Goal: Task Accomplishment & Management: Manage account settings

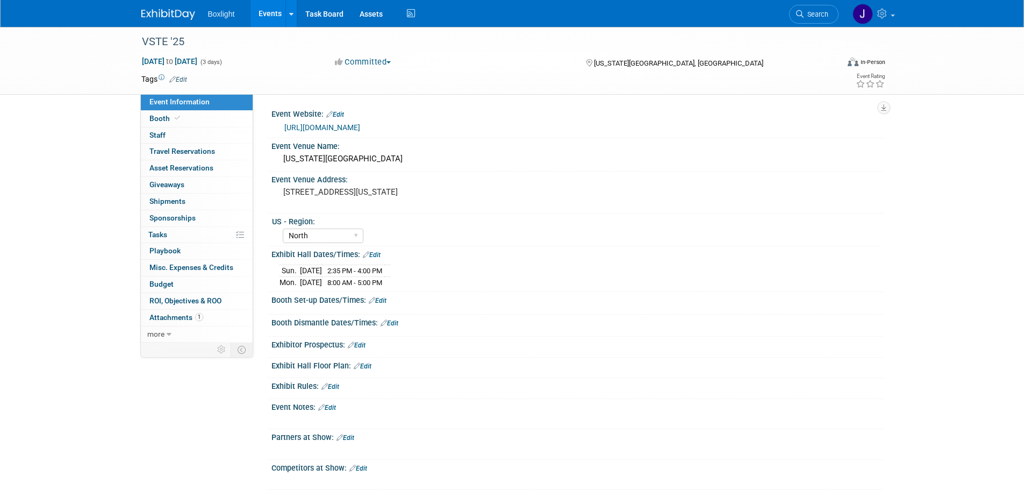
select select "North"
click at [270, 9] on link "Events" at bounding box center [269, 13] width 39 height 27
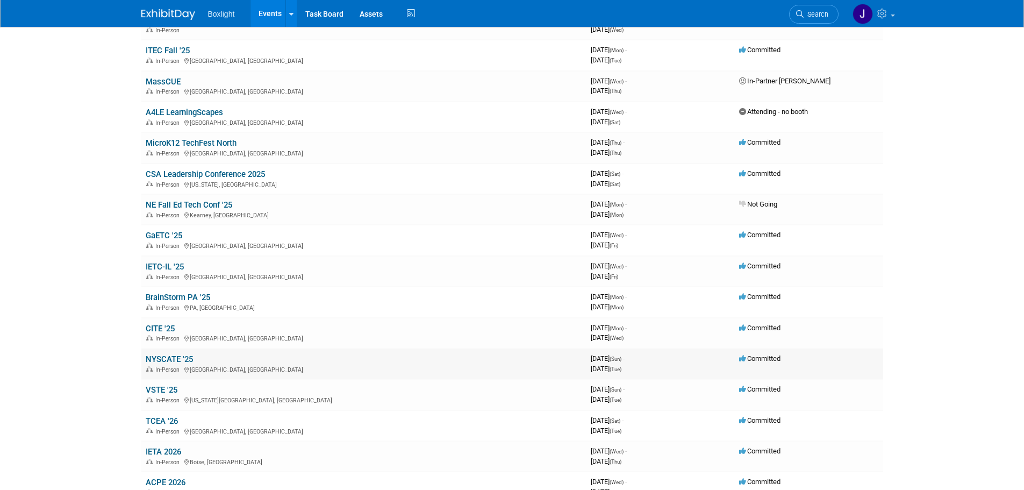
click at [175, 355] on link "NYSCATE '25" at bounding box center [169, 359] width 47 height 10
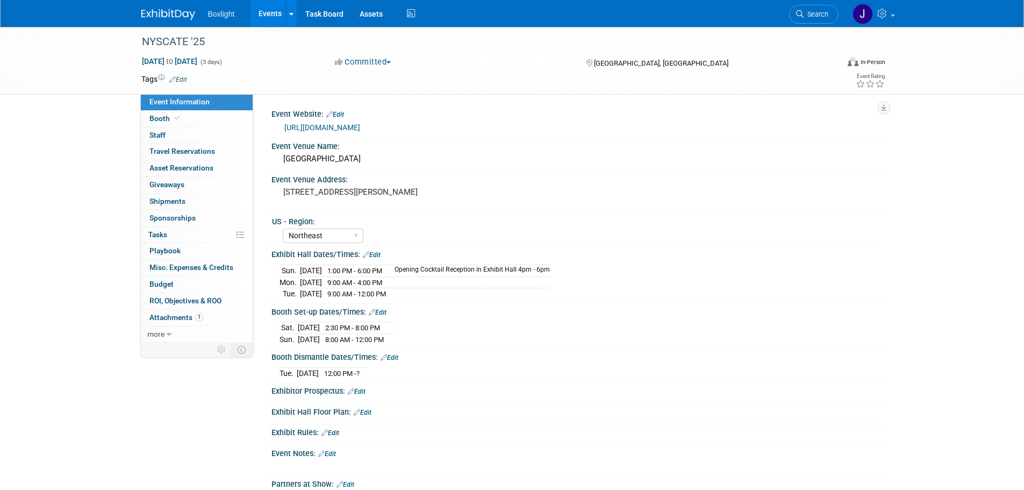
select select "Northeast"
click at [168, 119] on span "Booth" at bounding box center [165, 118] width 33 height 9
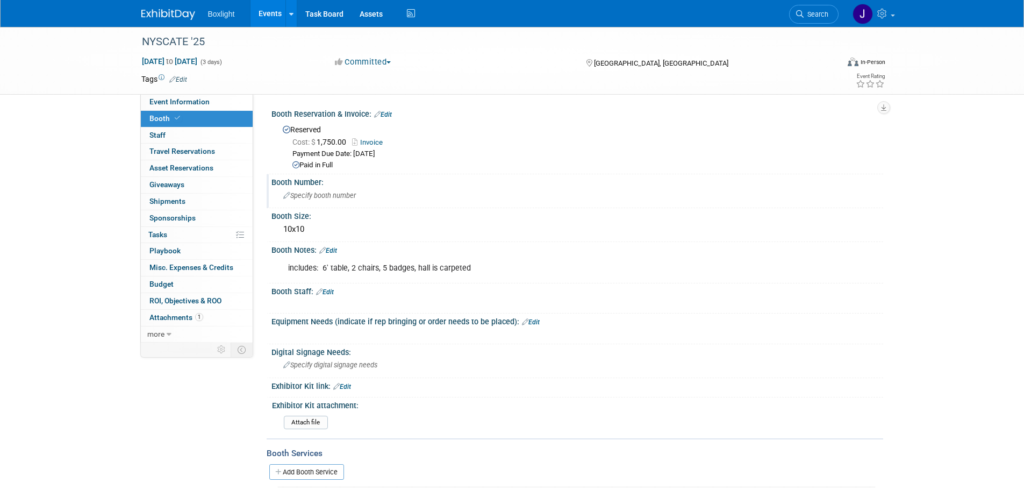
click at [328, 197] on span "Specify booth number" at bounding box center [319, 195] width 73 height 8
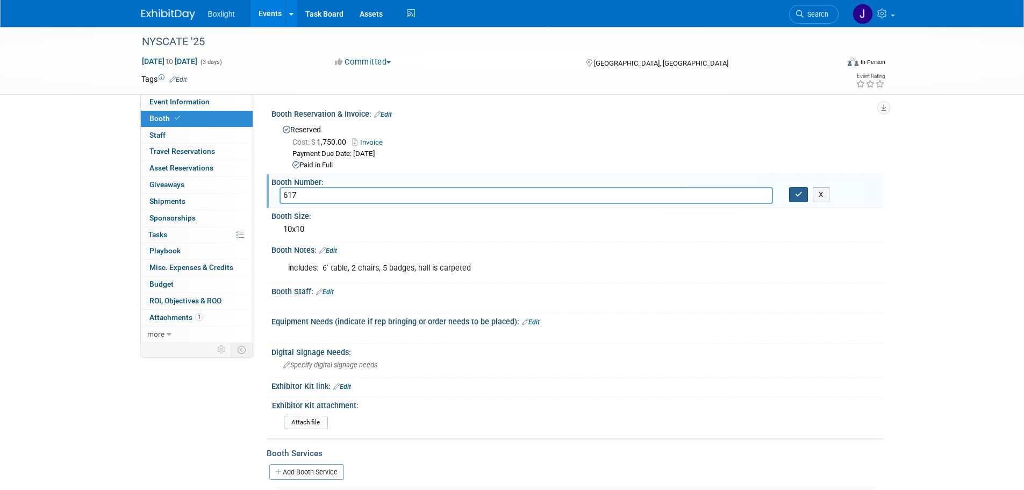
type input "617"
click at [801, 198] on button "button" at bounding box center [798, 194] width 19 height 15
